Goal: Use online tool/utility: Utilize a website feature to perform a specific function

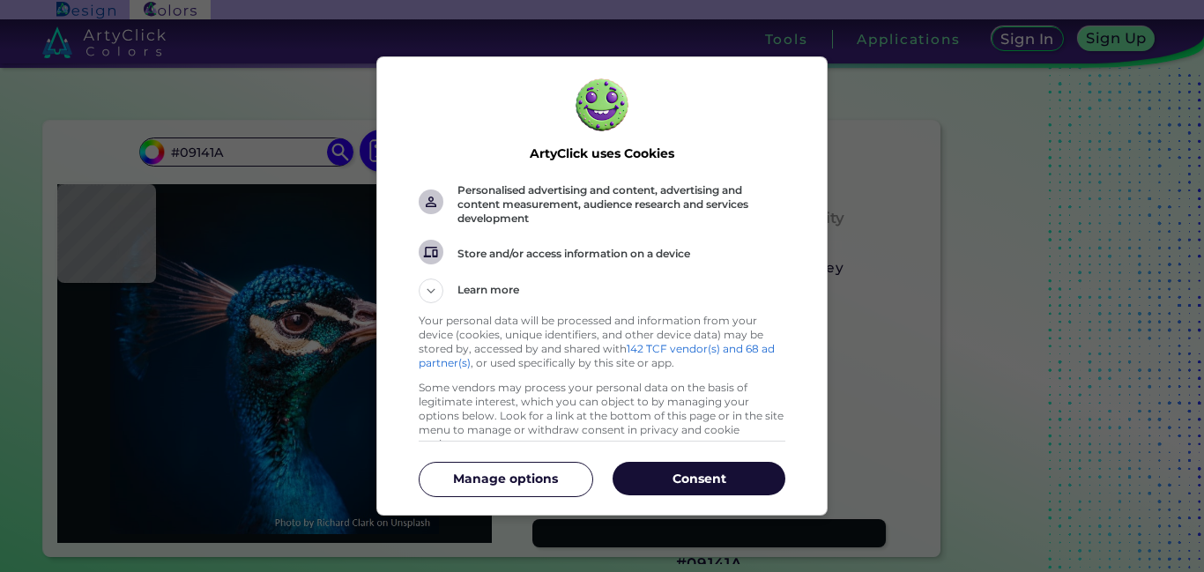
click at [649, 472] on p "Consent" at bounding box center [699, 479] width 173 height 18
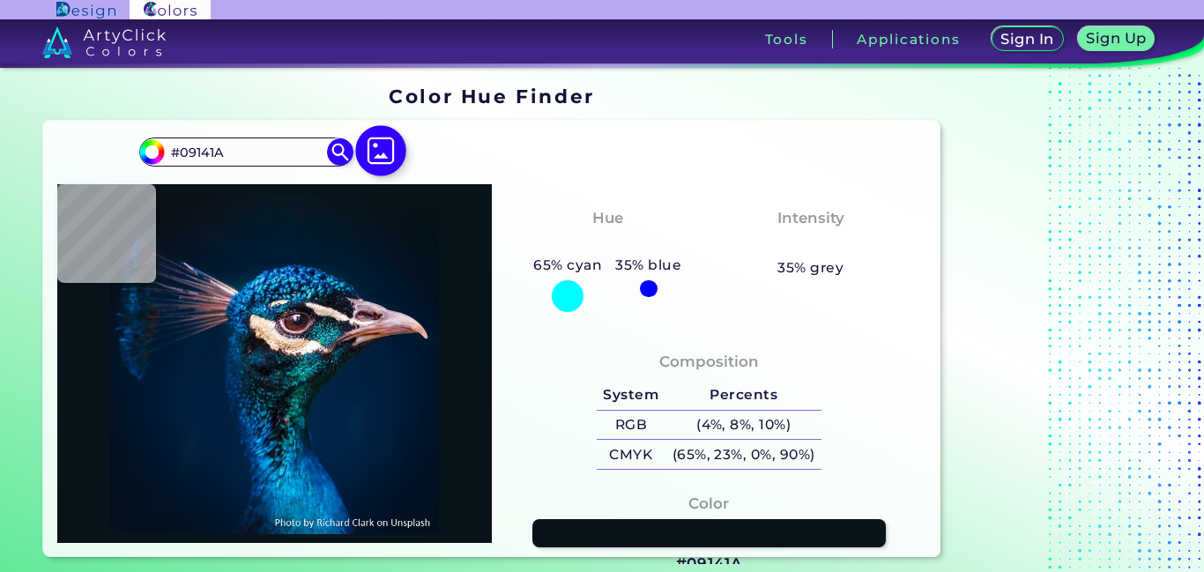
click at [386, 125] on img at bounding box center [381, 150] width 51 height 51
click at [0, 0] on input "file" at bounding box center [0, 0] width 0 height 0
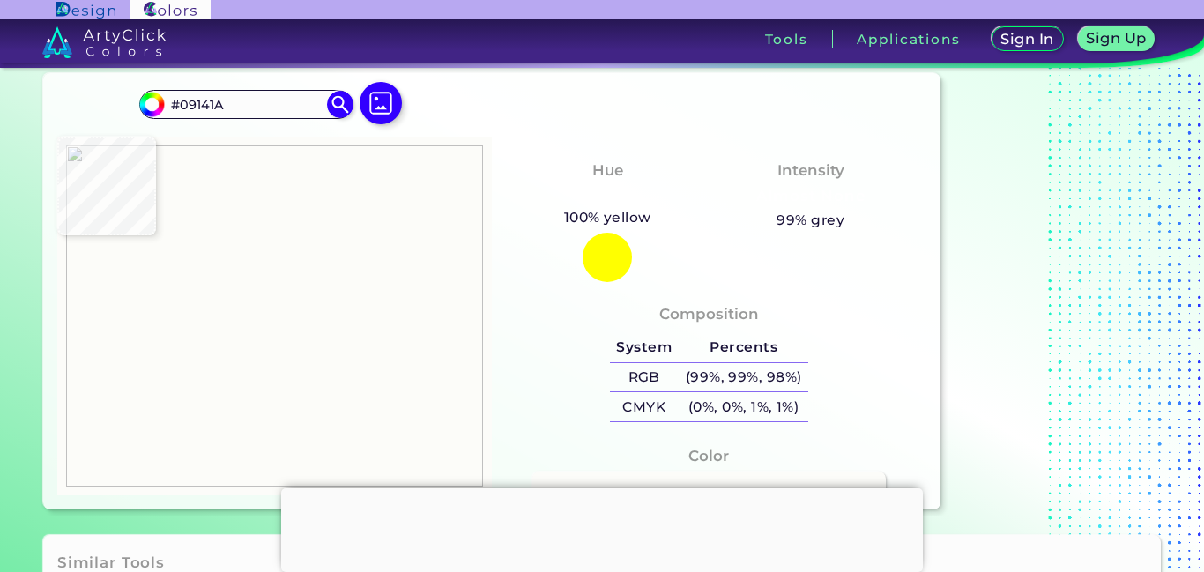
type input "#fcfcf9"
type input "#FCFCF9"
type input "#fefefe"
type input "#FEFEFE"
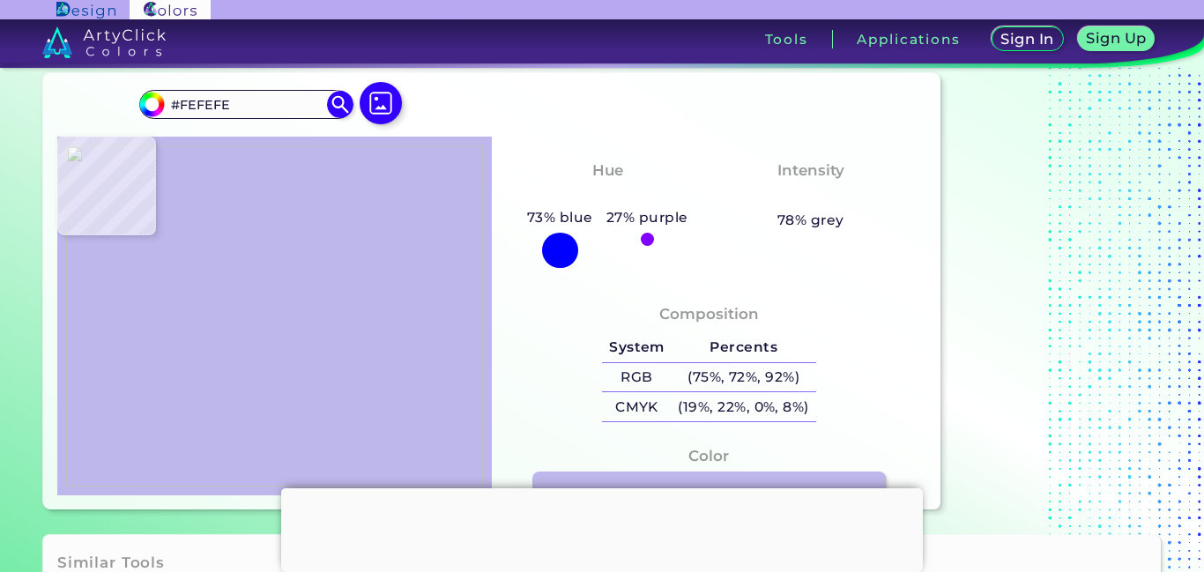
type input "#beb7eb"
type input "#BEB7EB"
type input "#c0b9ec"
type input "#C0B9EC"
type input "#c1baed"
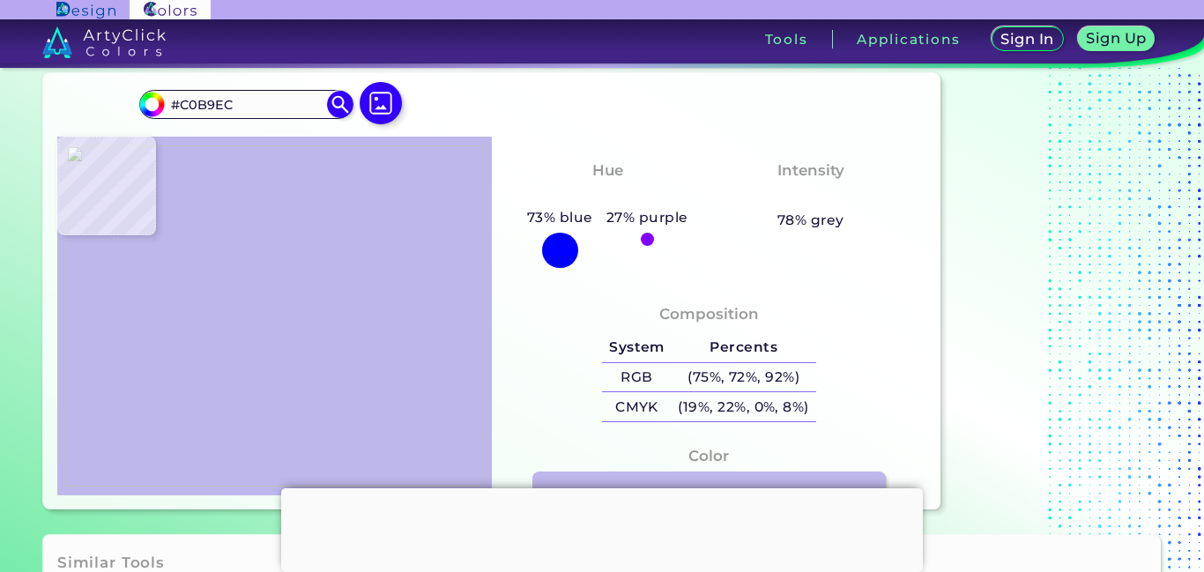
type input "#C1BAED"
click at [375, 213] on img at bounding box center [274, 316] width 417 height 342
type input "#c3bbee"
type input "#C3BBEE"
click at [377, 182] on img at bounding box center [274, 316] width 417 height 342
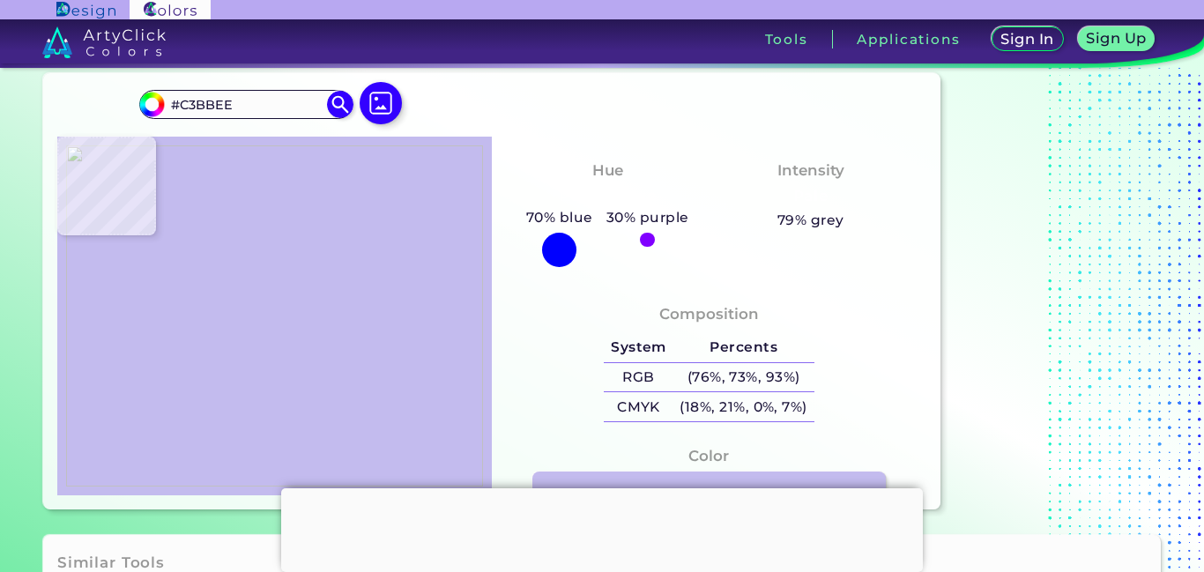
type input "#000000"
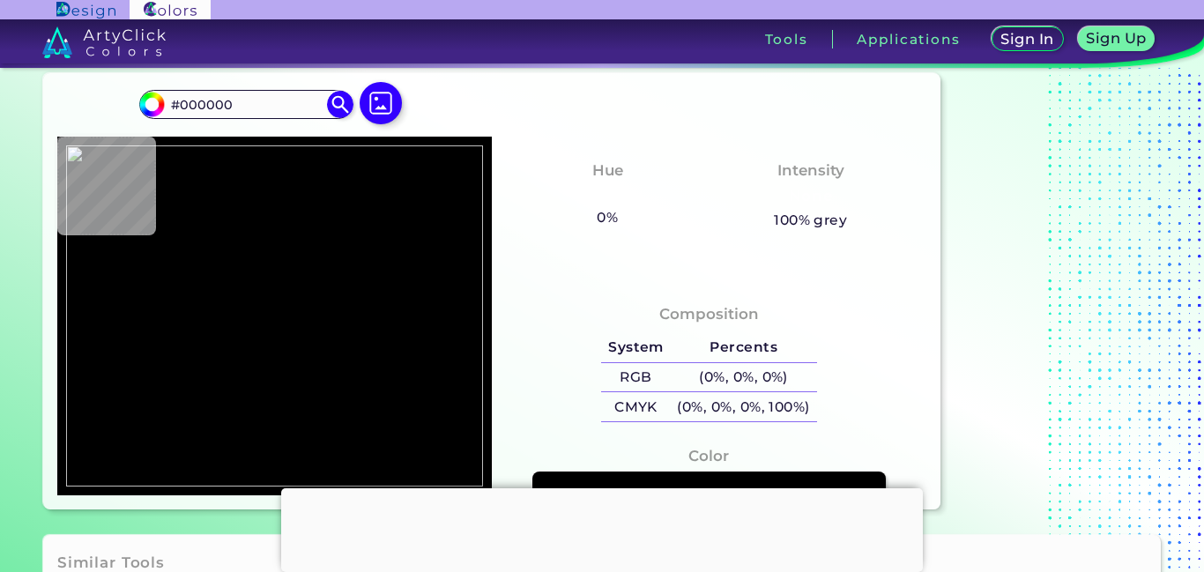
type input "#c4bcef"
type input "#C4BCEF"
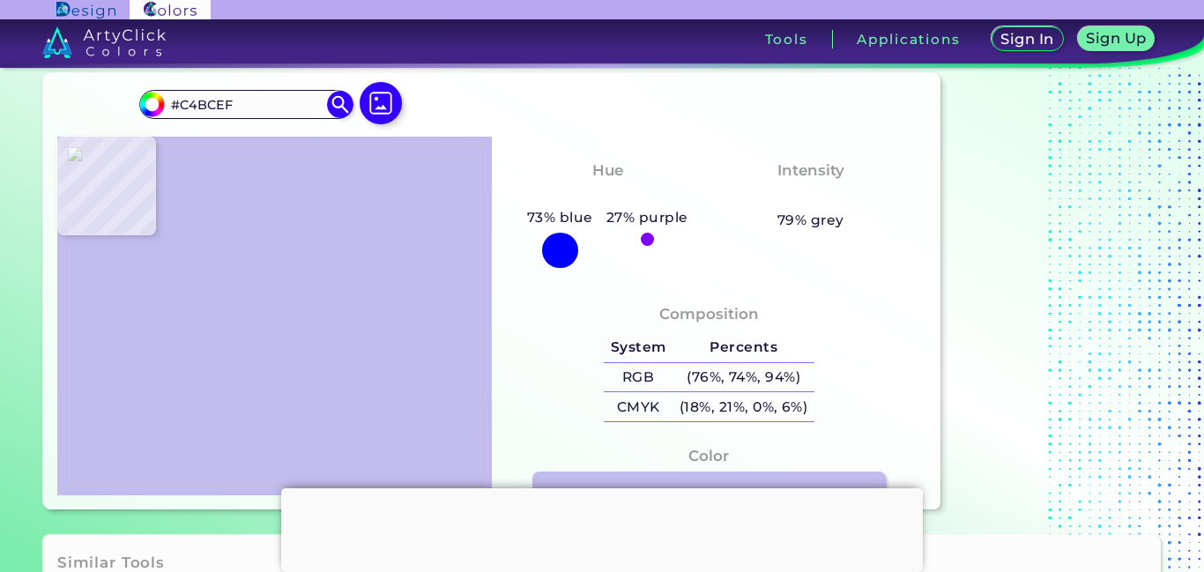
type input "#c3bcef"
type input "#C3BCEF"
click at [290, 211] on img at bounding box center [274, 316] width 417 height 342
drag, startPoint x: 231, startPoint y: 102, endPoint x: 169, endPoint y: 105, distance: 61.8
click at [169, 105] on input "#C3BCEF" at bounding box center [247, 105] width 164 height 24
